Goal: Information Seeking & Learning: Compare options

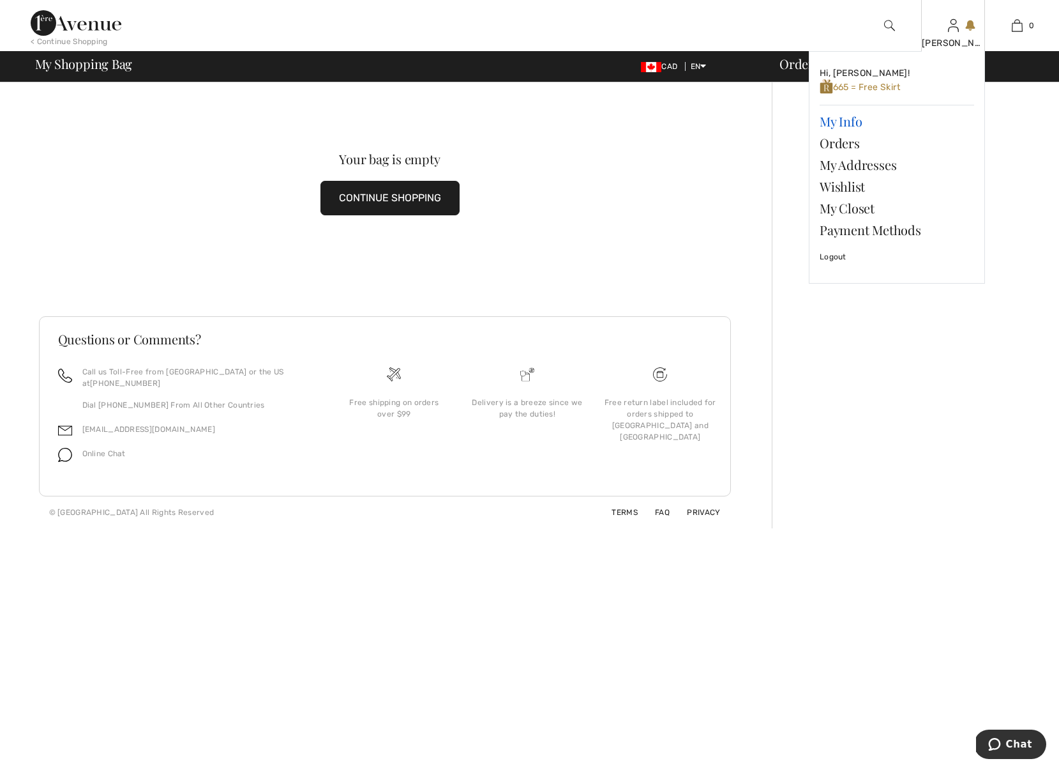
click at [843, 121] on link "My Info" at bounding box center [897, 121] width 155 height 22
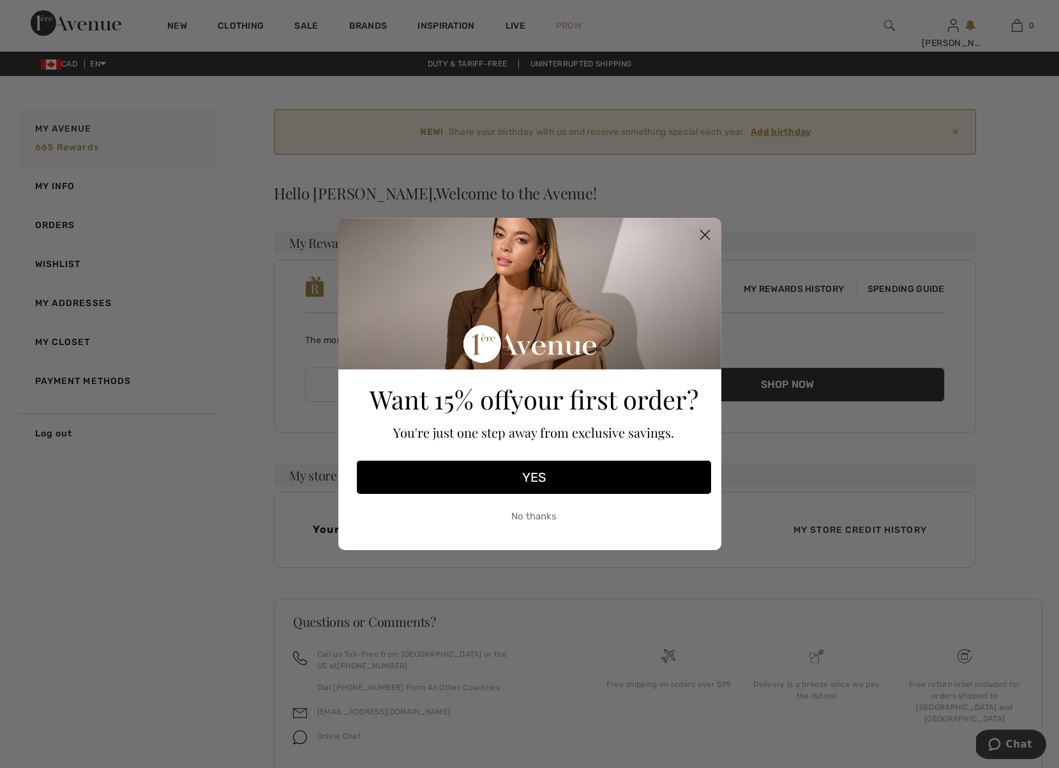
click at [704, 234] on icon "Close dialog" at bounding box center [705, 235] width 9 height 9
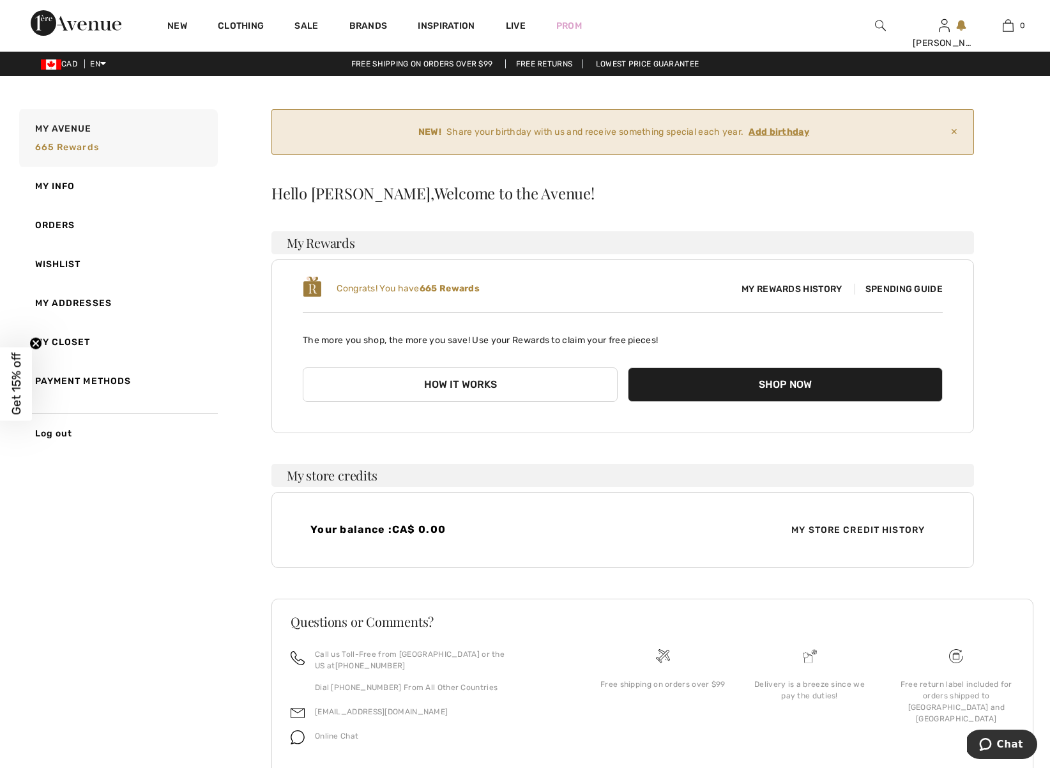
click at [784, 134] on ins "Add birthday" at bounding box center [778, 131] width 61 height 11
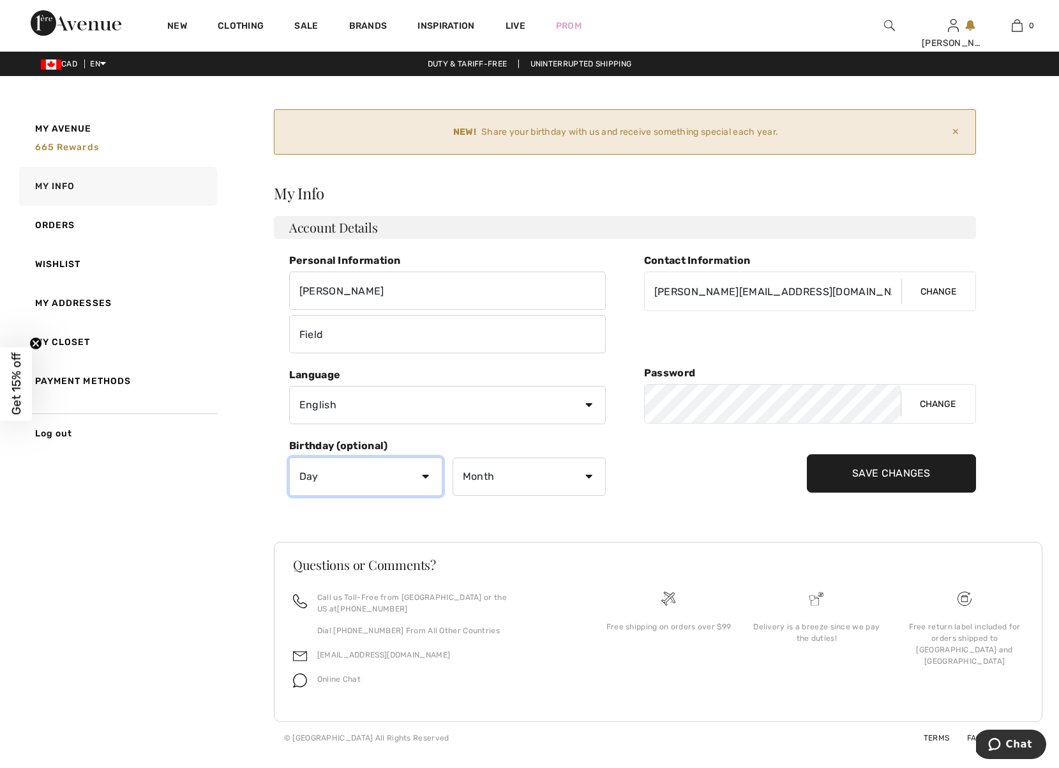
click at [423, 478] on select "Day 1 2 3 4 5 6 7 8 9 10 11 12 13 14 15 16 17 18 19 20 21 22 23 24 25 26 27 28 …" at bounding box center [365, 476] width 153 height 38
select select "21"
click at [531, 483] on select "Month January February March April May June July August September October Novem…" at bounding box center [529, 476] width 153 height 38
select select "3"
click at [873, 476] on input "Save Changes" at bounding box center [891, 473] width 169 height 38
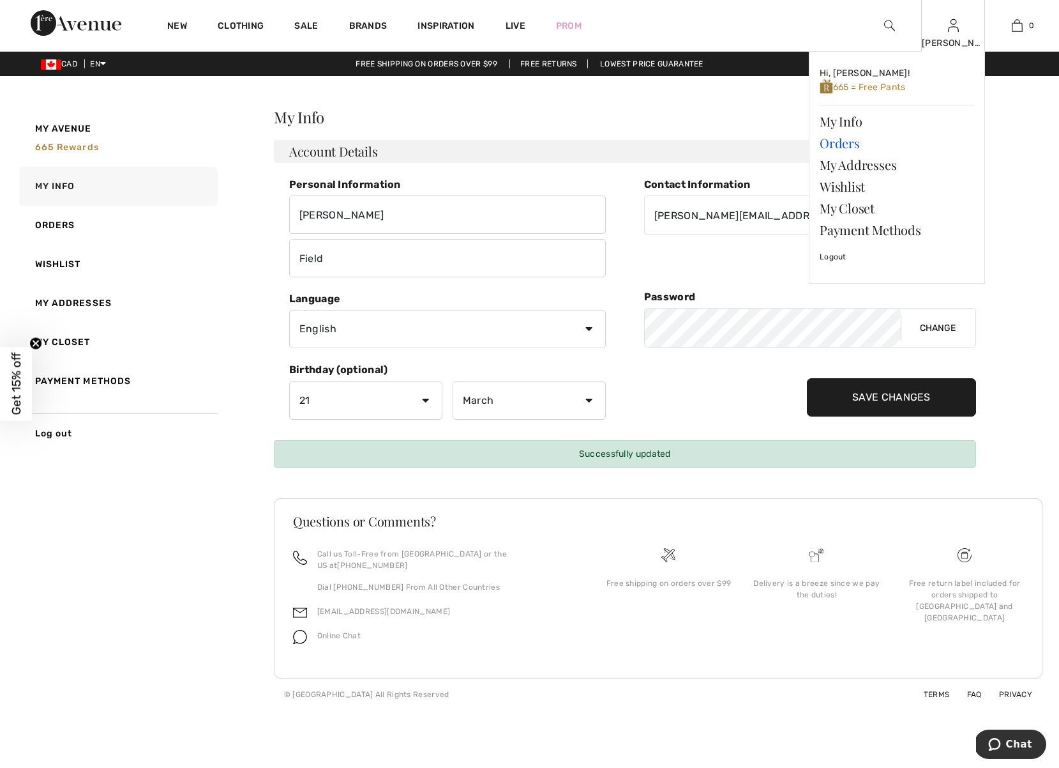
click at [841, 143] on link "Orders" at bounding box center [897, 143] width 155 height 22
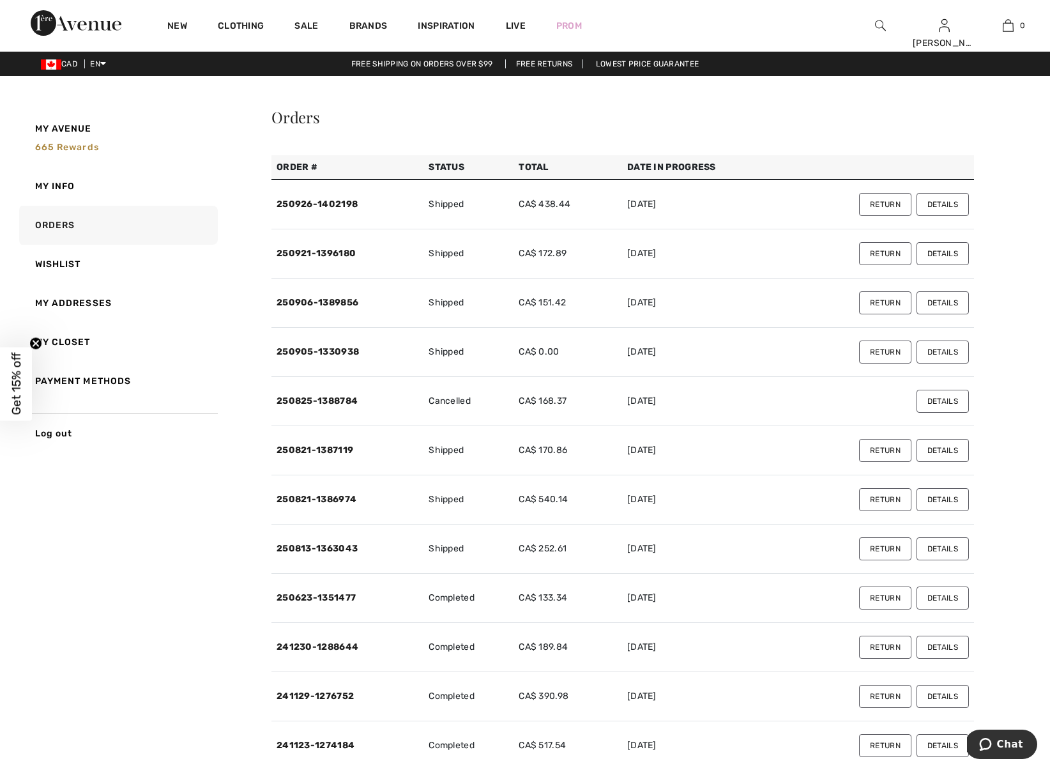
click at [947, 206] on button "Details" at bounding box center [942, 204] width 52 height 23
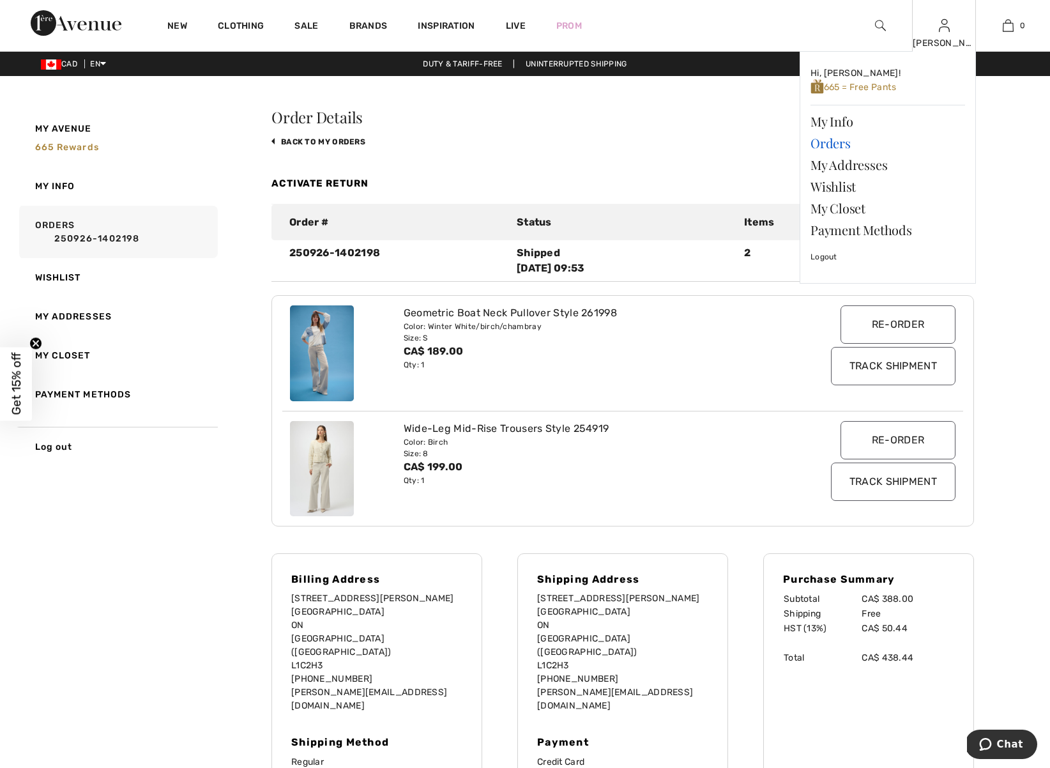
click at [832, 142] on link "Orders" at bounding box center [887, 143] width 155 height 22
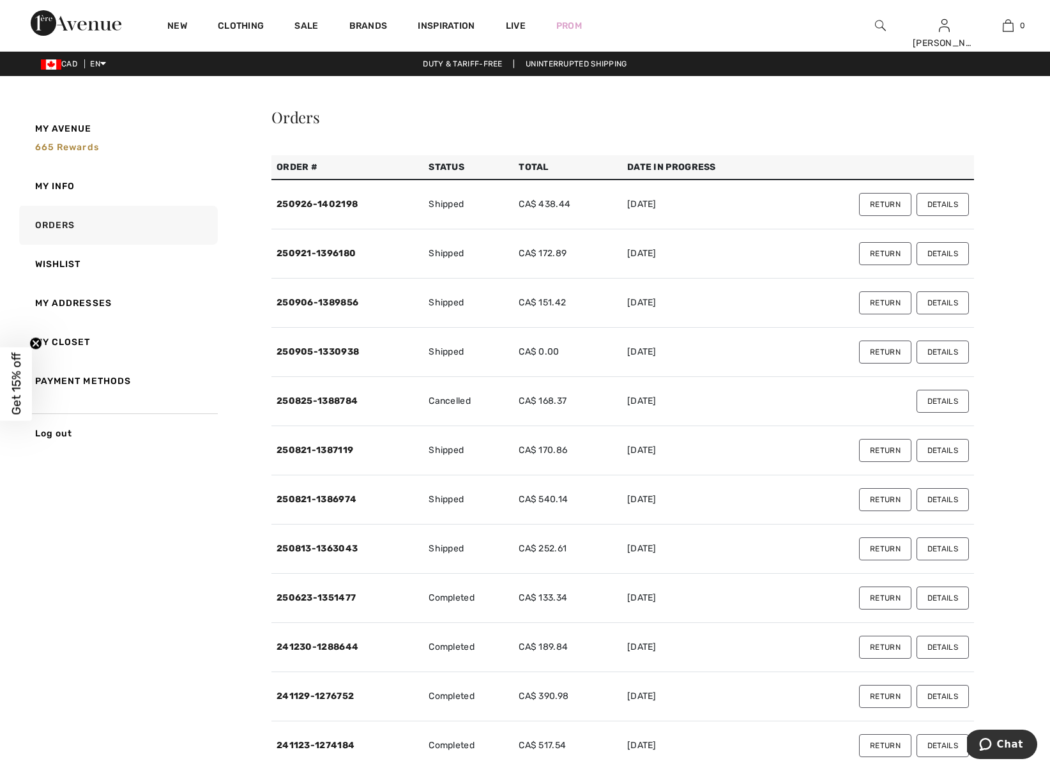
click at [945, 255] on button "Details" at bounding box center [942, 253] width 52 height 23
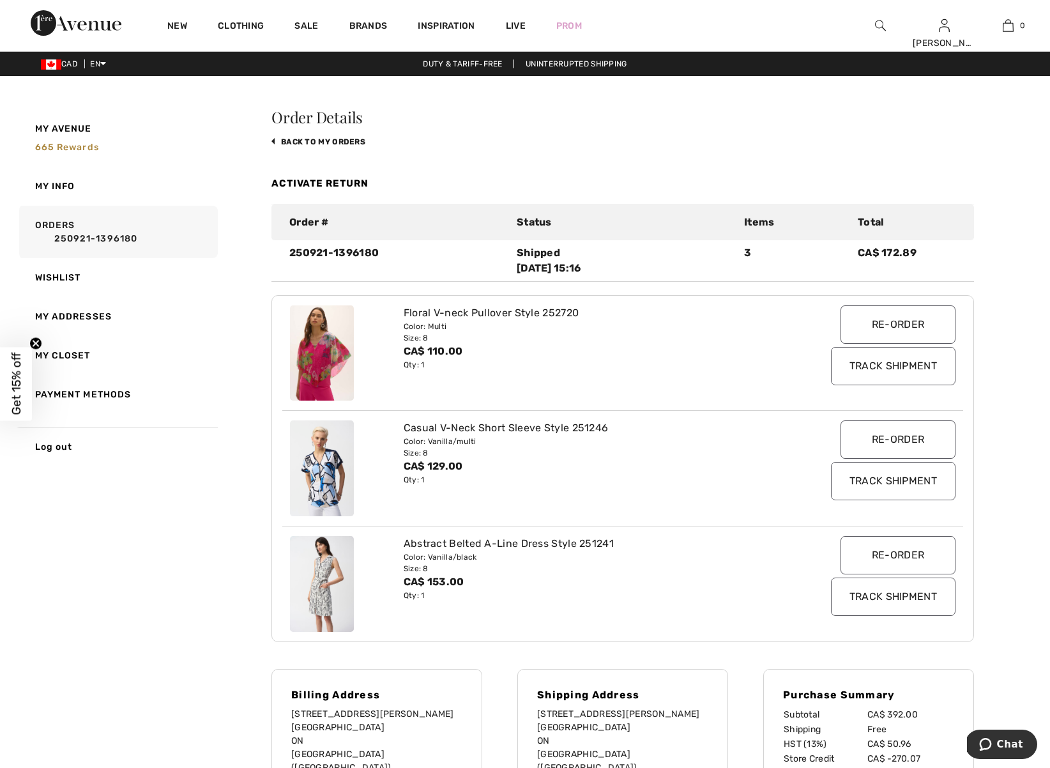
click at [326, 372] on img at bounding box center [322, 353] width 64 height 96
click at [586, 312] on div "Floral V-neck Pullover Style 252720" at bounding box center [595, 312] width 382 height 15
drag, startPoint x: 580, startPoint y: 313, endPoint x: 543, endPoint y: 313, distance: 37.0
click at [543, 313] on div "Floral V-neck Pullover Style 252720" at bounding box center [595, 312] width 382 height 15
click at [877, 23] on img at bounding box center [880, 25] width 11 height 15
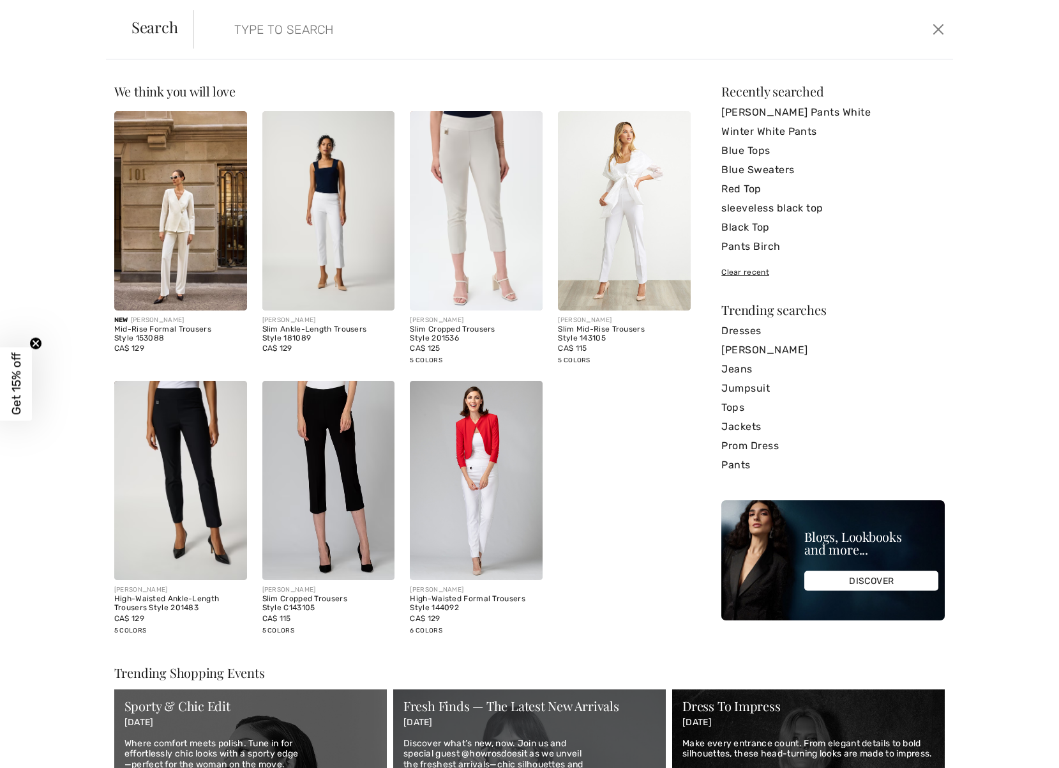
click at [326, 34] on input "search" at bounding box center [489, 29] width 528 height 38
paste input "www.scotiabank.com/contactus"
type input "www.scotiabank.com/contactus"
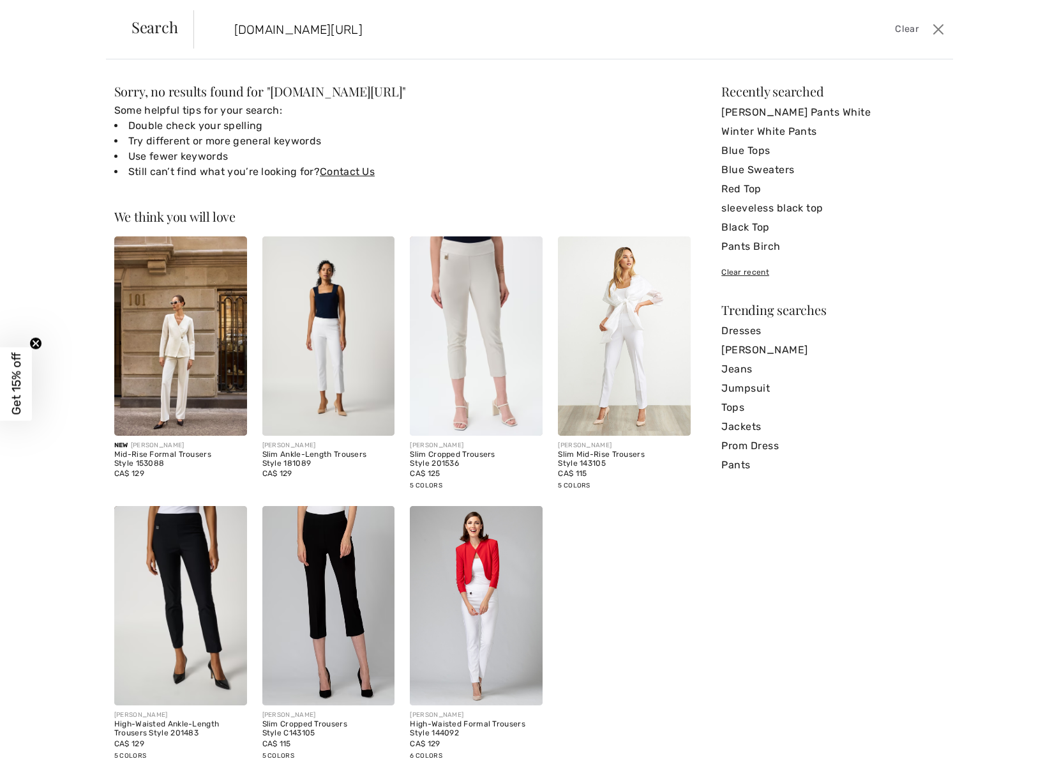
drag, startPoint x: 419, startPoint y: 29, endPoint x: 240, endPoint y: 11, distance: 179.7
click at [240, 11] on input "www.scotiabank.com/contactus" at bounding box center [489, 29] width 528 height 38
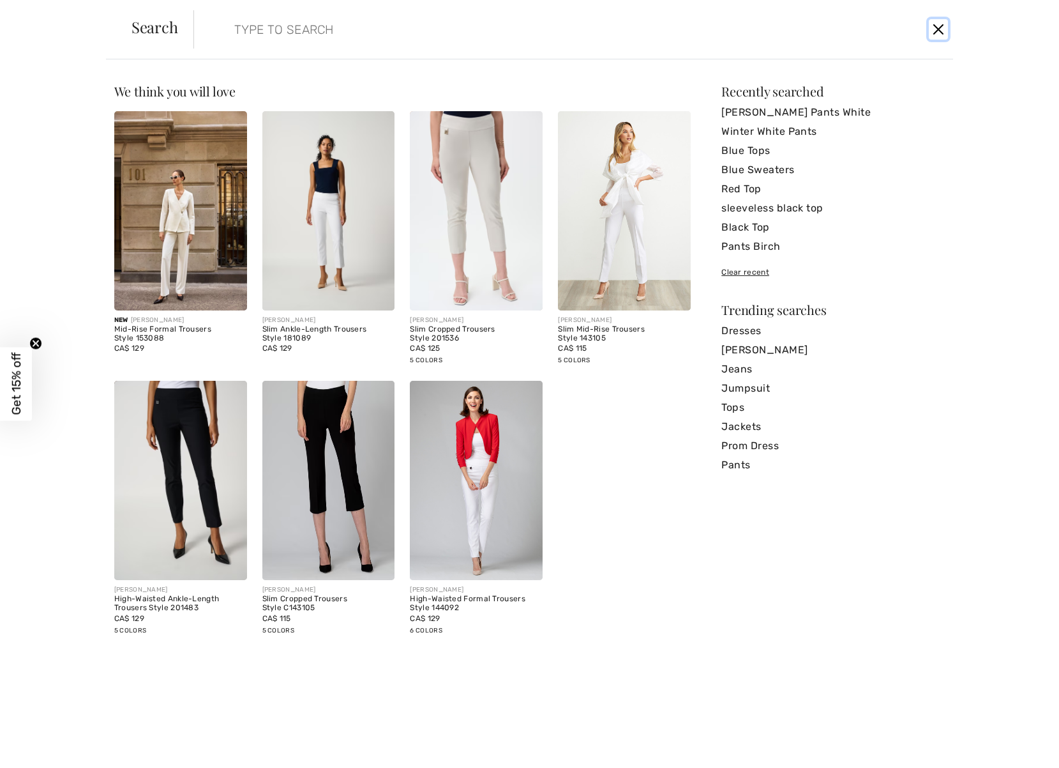
click at [937, 31] on button "Close" at bounding box center [938, 29] width 19 height 20
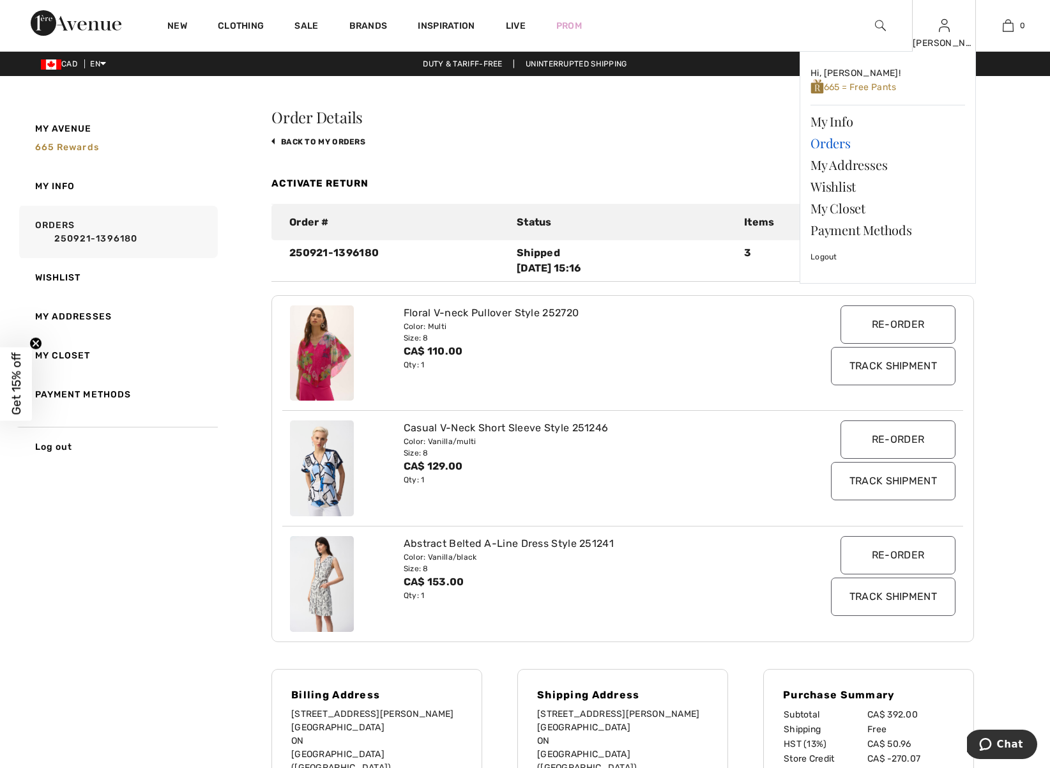
click at [831, 143] on link "Orders" at bounding box center [887, 143] width 155 height 22
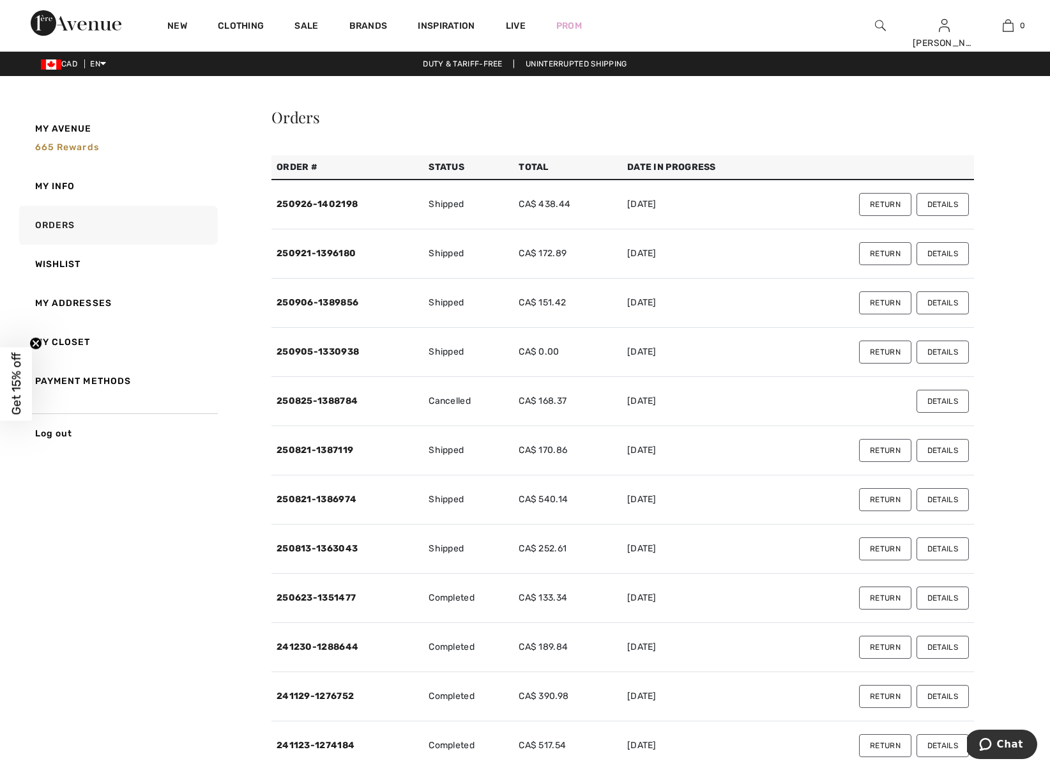
click at [944, 254] on button "Details" at bounding box center [942, 253] width 52 height 23
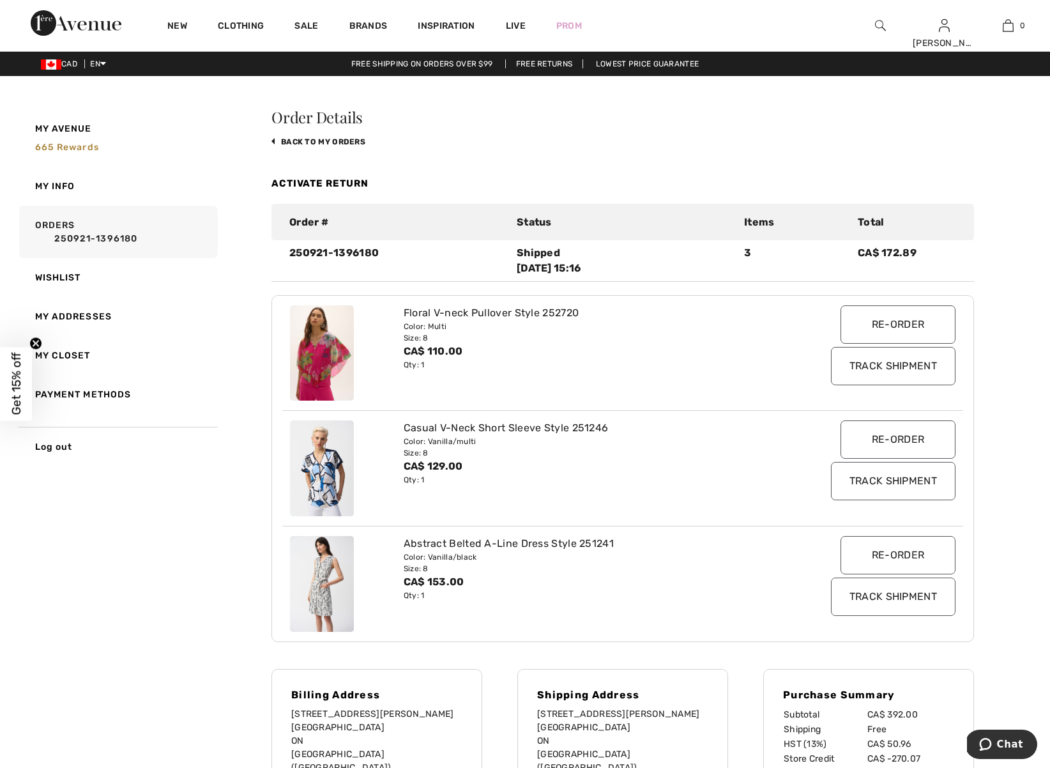
click at [880, 27] on img at bounding box center [880, 25] width 11 height 15
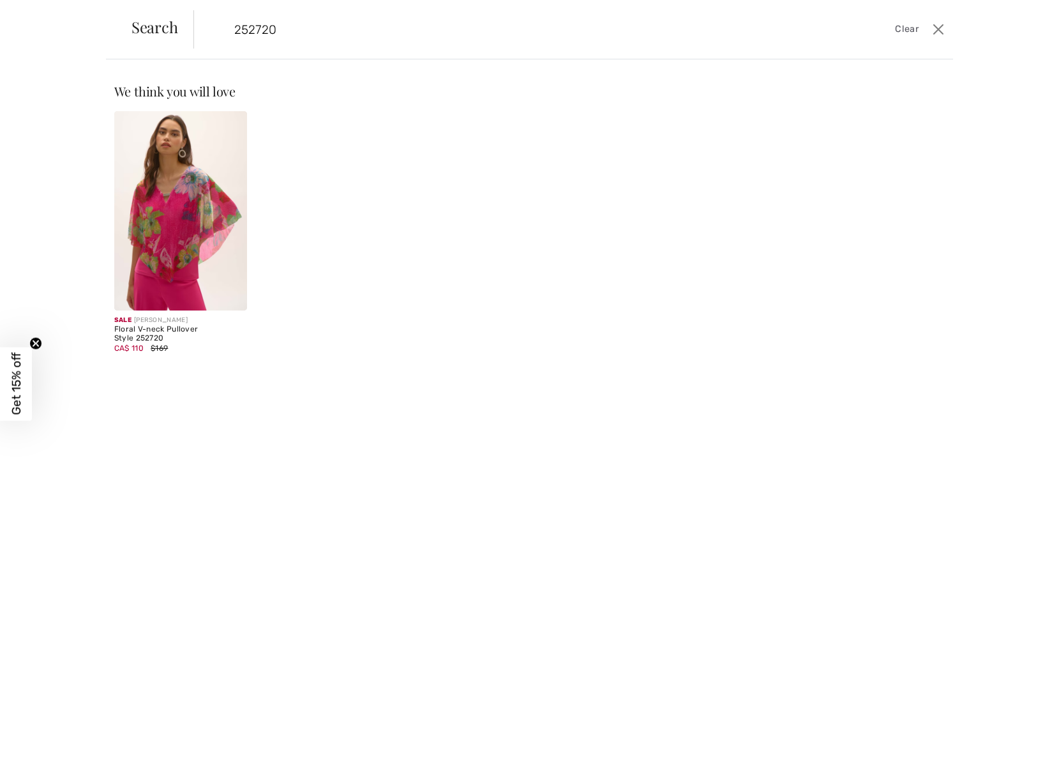
type input "252720"
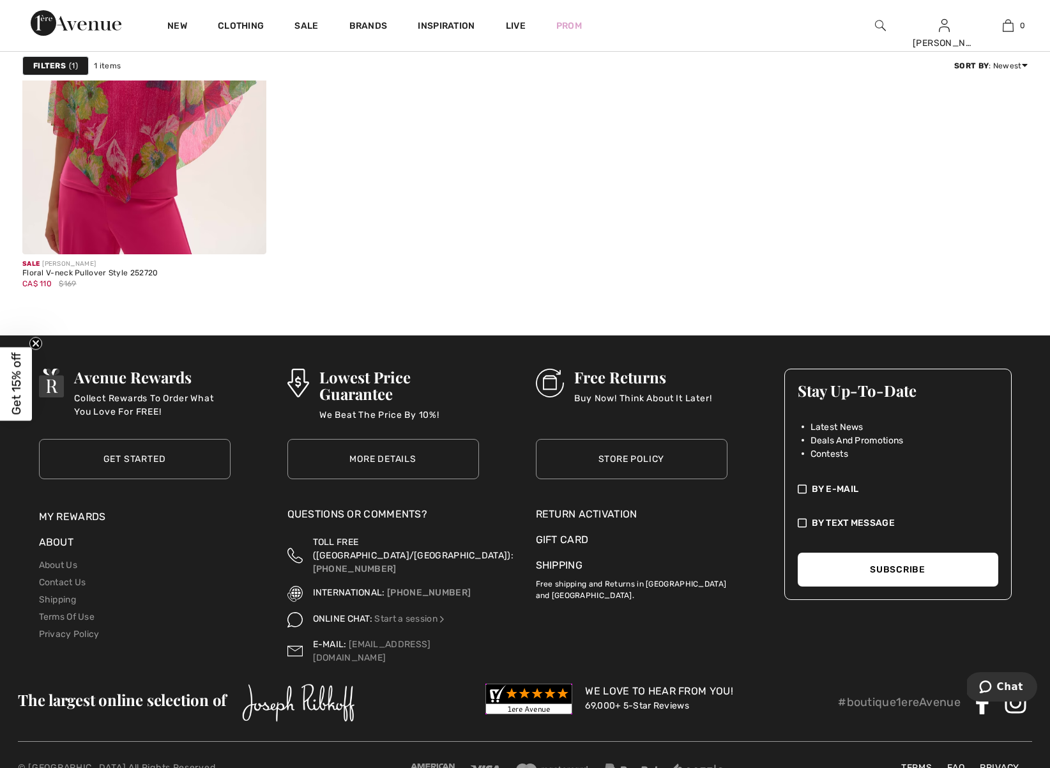
scroll to position [279, 0]
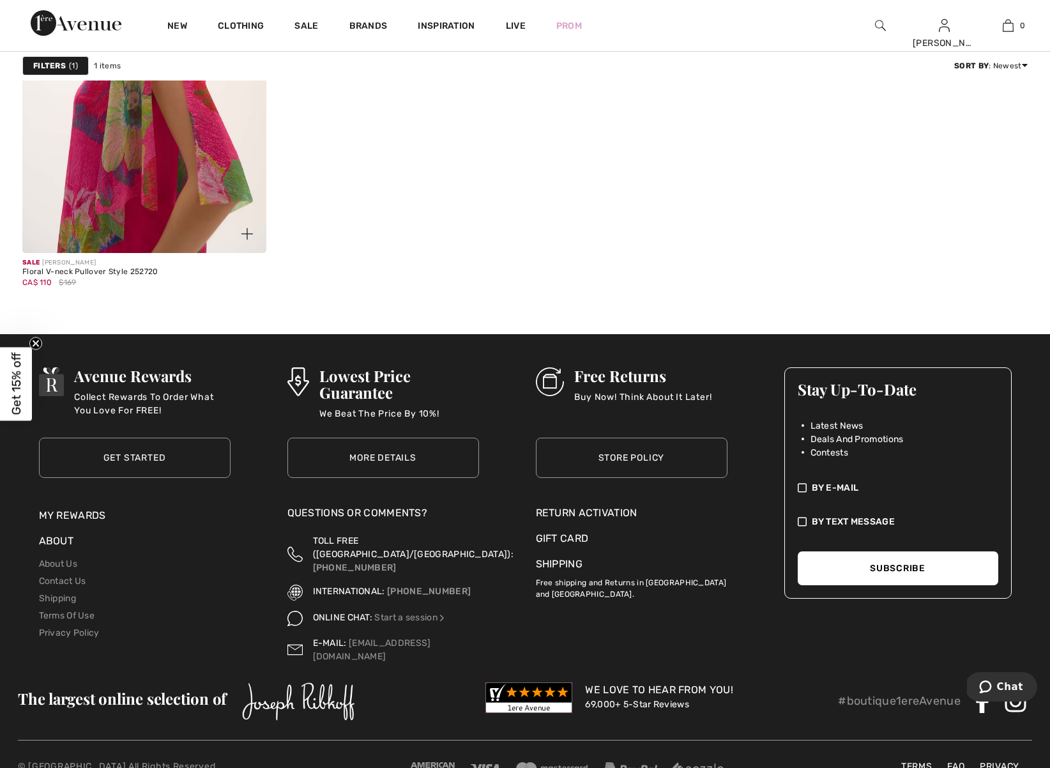
click at [111, 189] on img at bounding box center [144, 70] width 244 height 365
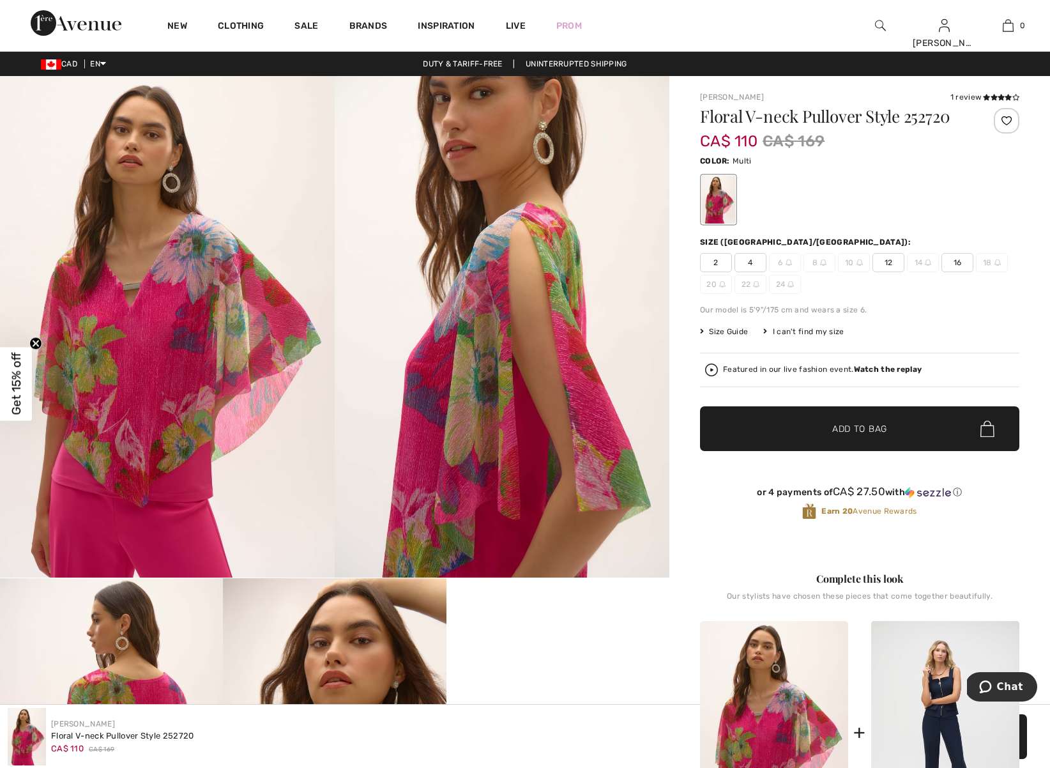
click at [878, 26] on img at bounding box center [880, 25] width 11 height 15
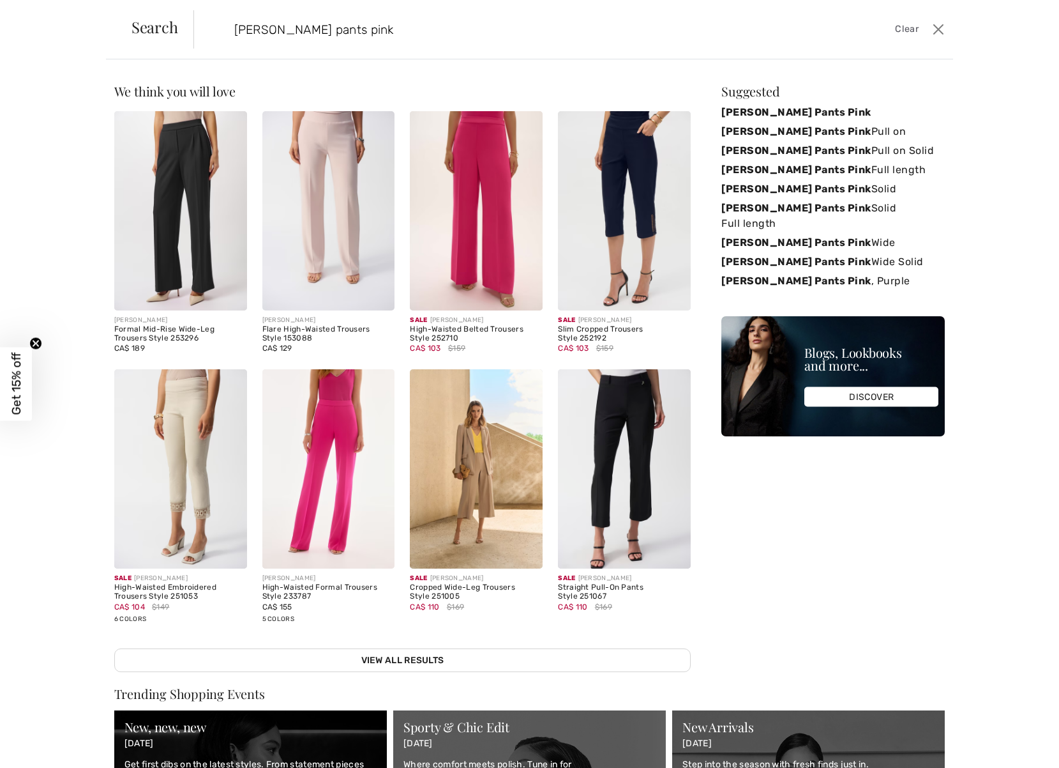
type input "joseph ribkoff pants pink"
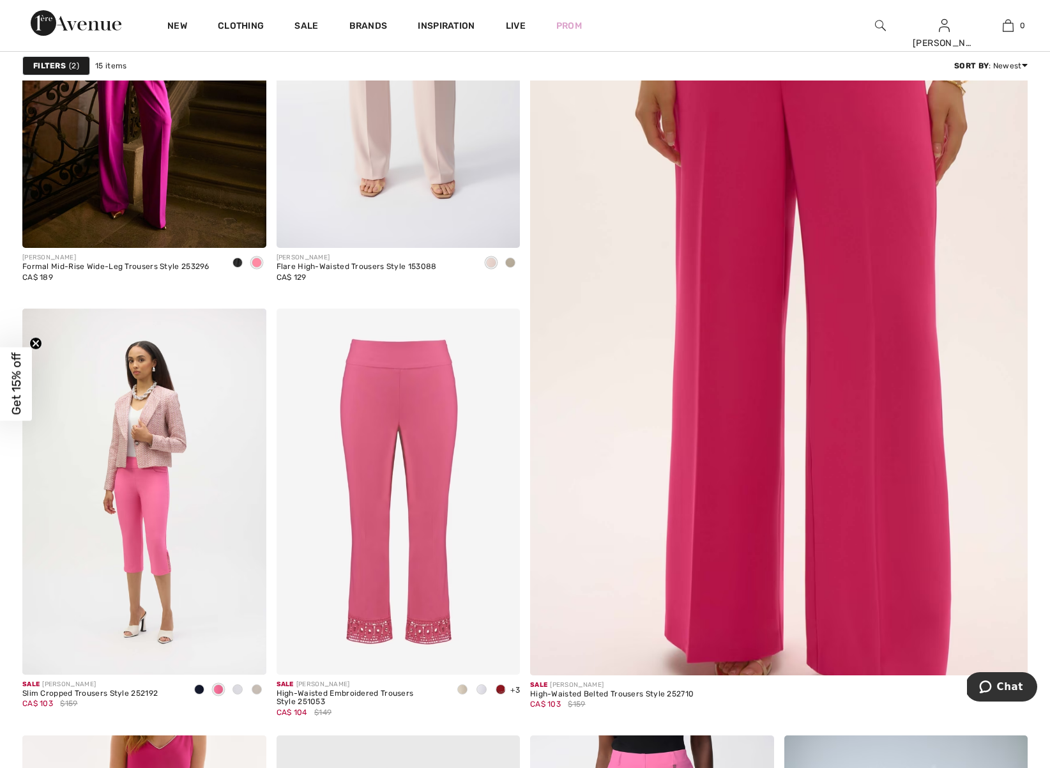
scroll to position [317, 0]
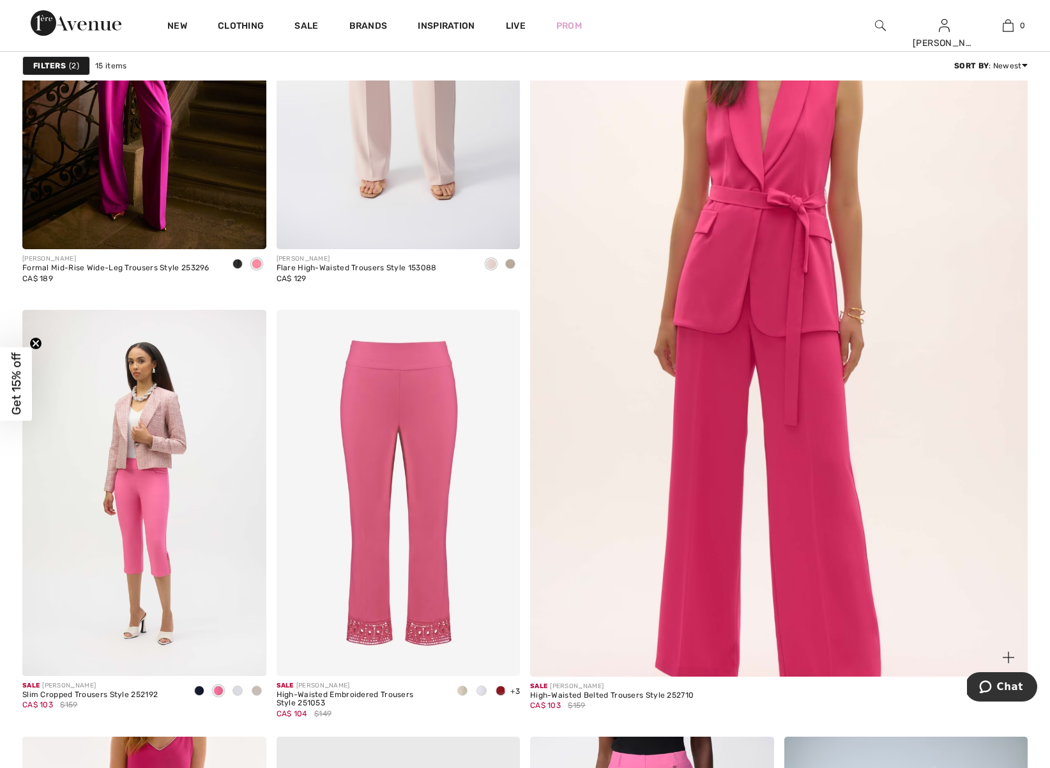
click at [824, 489] on img at bounding box center [778, 331] width 597 height 895
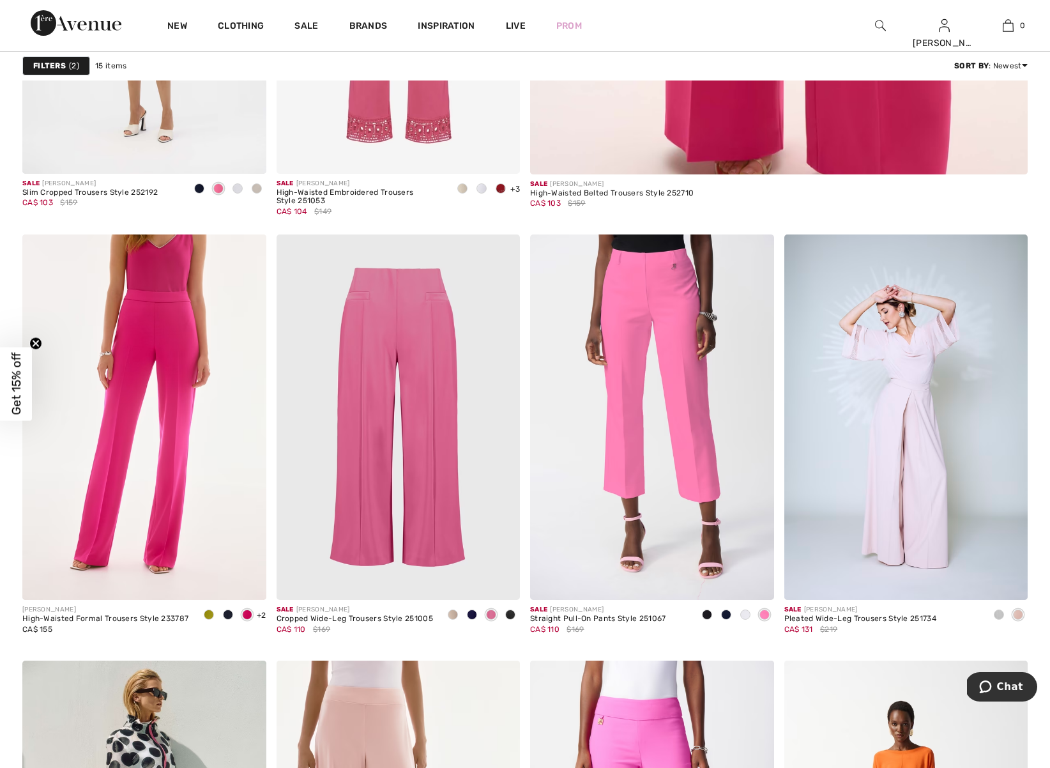
scroll to position [816, 0]
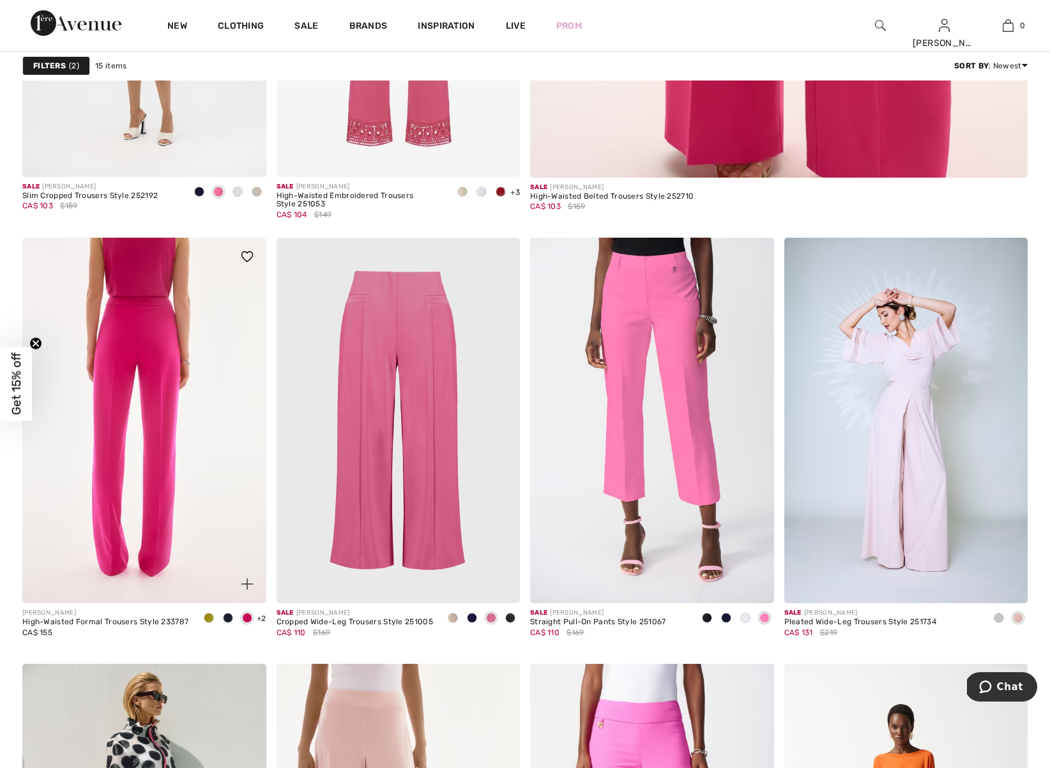
click at [161, 434] on img at bounding box center [144, 420] width 244 height 365
